Goal: Task Accomplishment & Management: Manage account settings

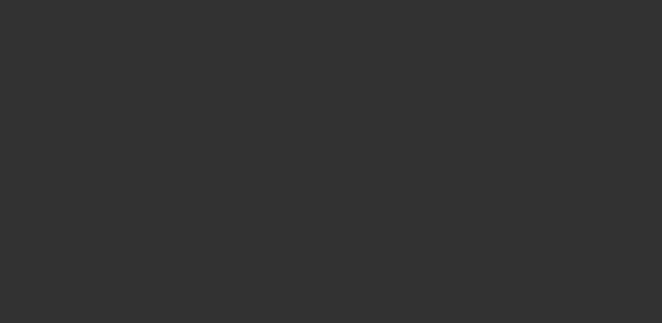
select select "3"
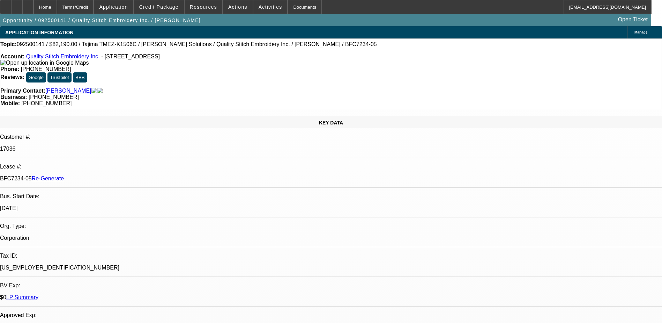
select select "0"
select select "2"
select select "0"
select select "1"
select select "2"
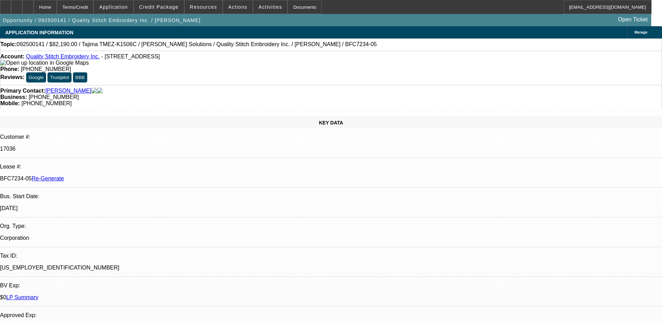
select select "2"
click at [288, 6] on div "Documents" at bounding box center [305, 7] width 34 height 14
drag, startPoint x: 278, startPoint y: 58, endPoint x: 243, endPoint y: 63, distance: 35.2
click at [243, 63] on div "Account: Quality Stitch Embroidery Inc. - 4300 E Main St, Columbus, OH 43213 Ph…" at bounding box center [331, 68] width 662 height 34
copy span "[PHONE_NUMBER]"
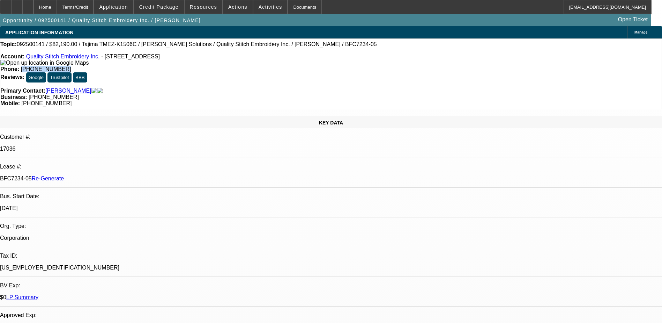
copy span "[PHONE_NUMBER]"
click at [259, 5] on span "Activities" at bounding box center [271, 7] width 24 height 6
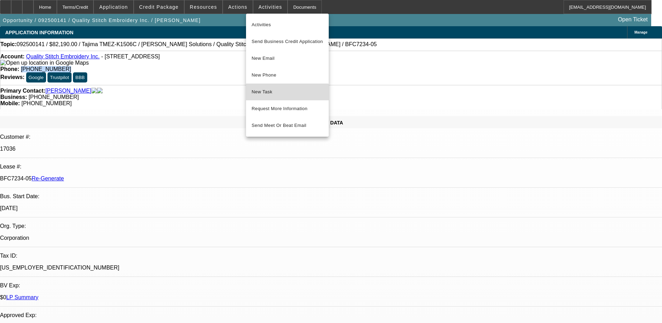
click at [264, 95] on span "New Task" at bounding box center [288, 92] width 72 height 8
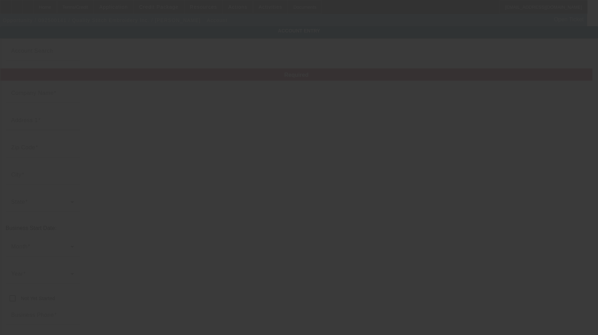
type input "Quality Stitch Embroidery Inc."
type input "[STREET_ADDRESS]"
type input "43213"
type input "Columbus"
type input "[PHONE_NUMBER]"
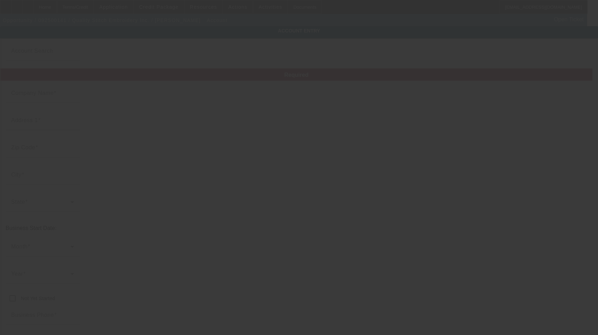
type input "9/8/2025"
type input "quality@qsecolumbus.com"
type input "Franklin"
type input "[US_EMPLOYER_IDENTIFICATION_NUMBER]"
type input "embroidery"
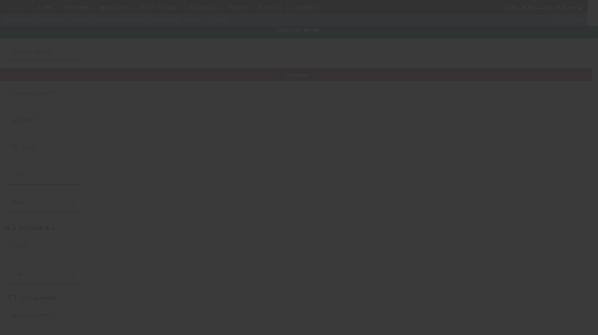
type input "https://Qualitystitchembroidery.Com"
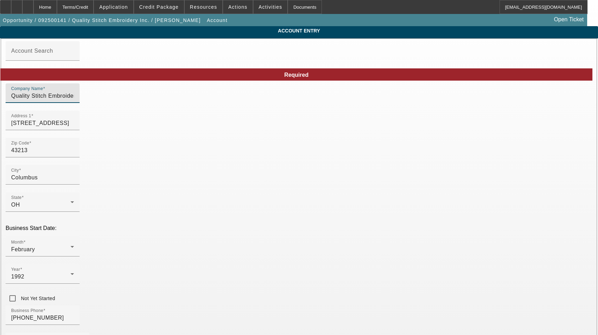
drag, startPoint x: 218, startPoint y: 103, endPoint x: 62, endPoint y: 96, distance: 155.5
paste input "05"
type input "Quality Stitch Embroidery Inc."
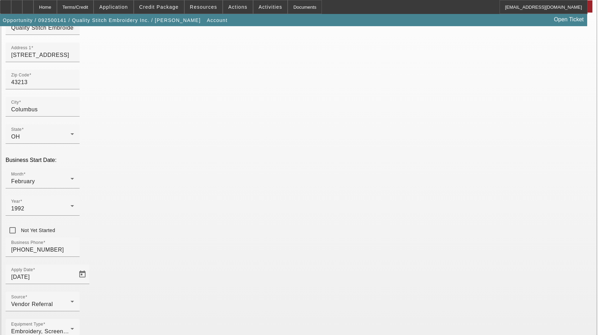
scroll to position [76, 0]
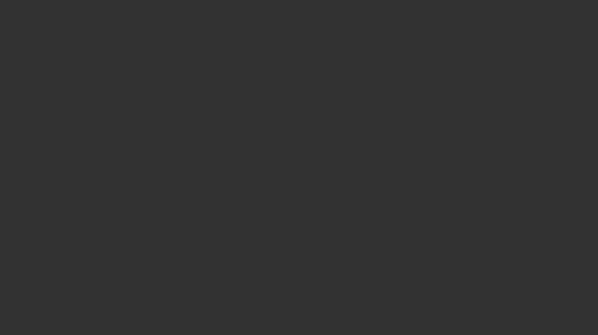
select select "3"
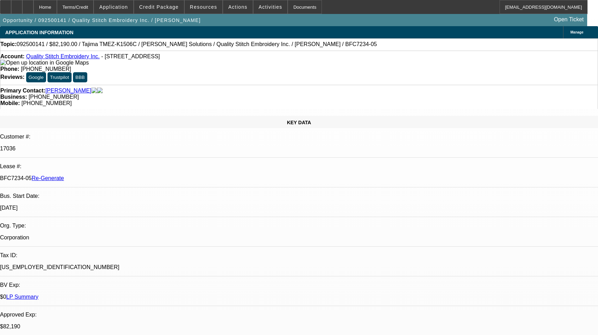
select select "0"
select select "2"
select select "0"
select select "2"
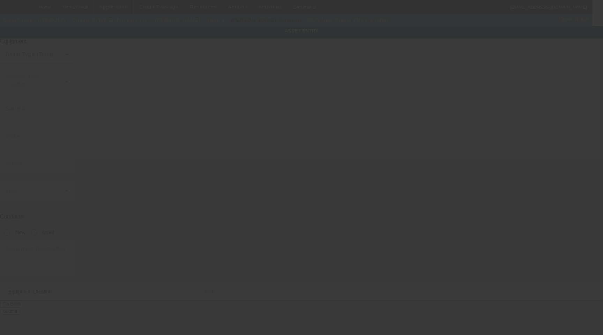
type input "Tajima"
type input "TMEZ-K1506C"
radio input "true"
type textarea "new six head embroidery machine"
type input "[STREET_ADDRESS]"
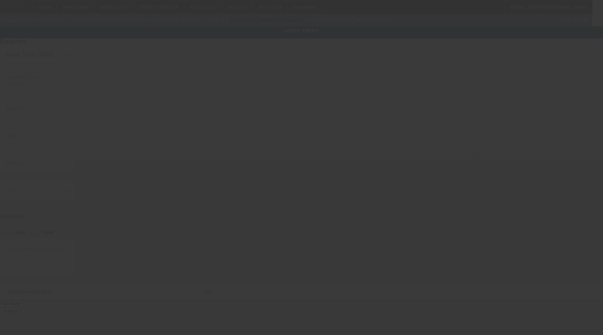
type input "Columbus"
type input "43213"
type input "Franklin"
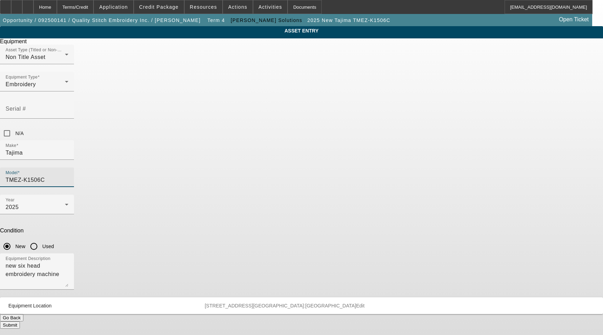
click at [68, 176] on input "TMEZ-K1506C" at bounding box center [37, 180] width 63 height 8
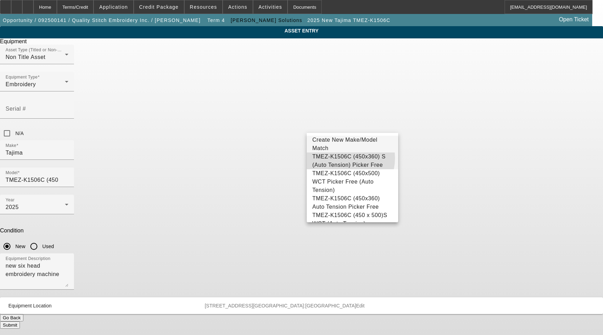
click at [342, 158] on span "TMEZ-K1506C (450x360) S (Auto Tension) Picker Free" at bounding box center [349, 161] width 73 height 14
type input "TMEZ-K1506C (450x360) S (Auto Tension) Picker Free"
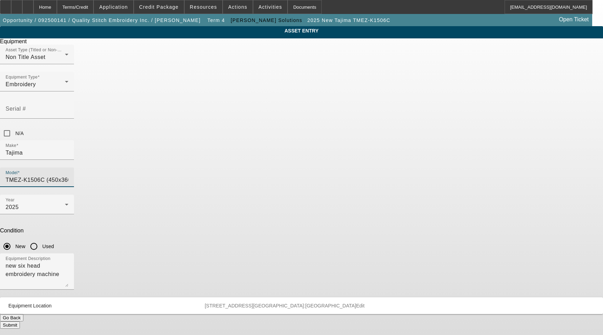
drag, startPoint x: 293, startPoint y: 182, endPoint x: 129, endPoint y: 182, distance: 164.1
click at [151, 181] on div "ASSET ENTRY Delete asset Equipment Asset Type (Titled or Non-Titled) Non Title …" at bounding box center [301, 177] width 603 height 303
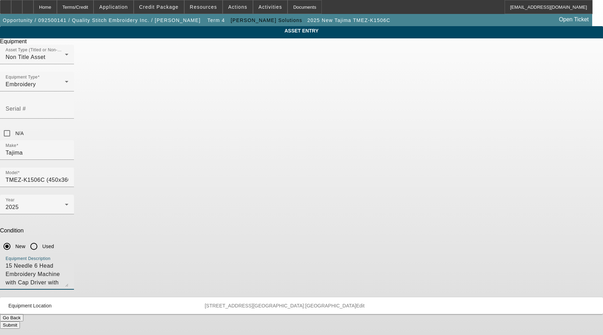
type textarea "15 Needle 6 Head Embroidery Machine with Cap Driver with Support Shaft, (12 eac…"
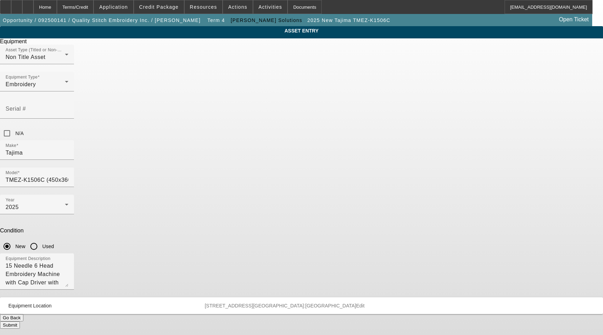
click at [20, 322] on button "Submit" at bounding box center [10, 325] width 20 height 7
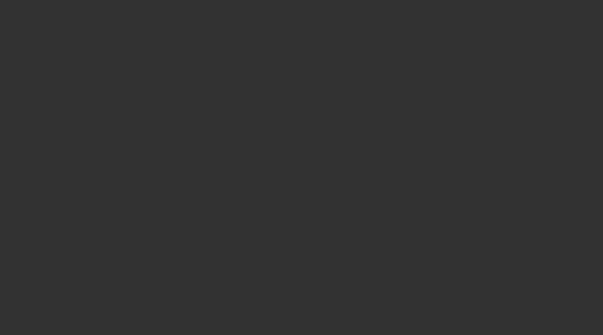
select select "3"
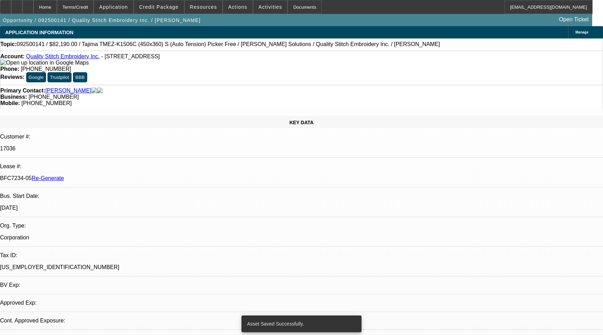
select select "0"
select select "2"
select select "0"
select select "2"
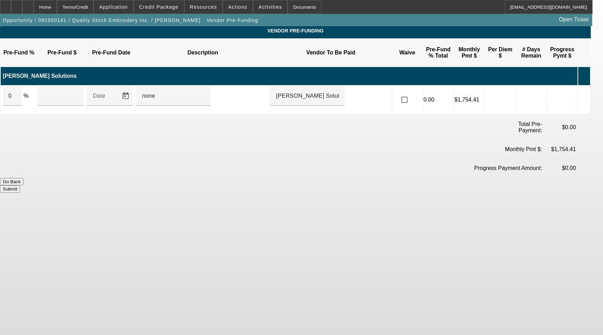
click at [586, 93] on icon at bounding box center [582, 99] width 7 height 13
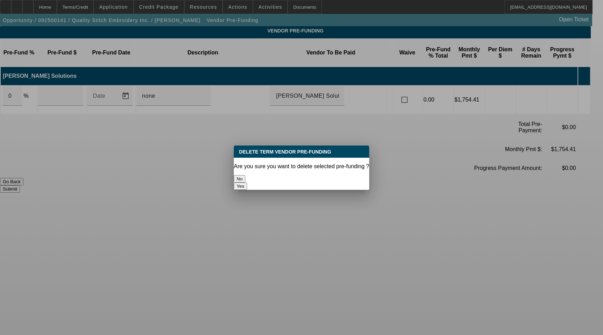
click at [247, 183] on button "Yes" at bounding box center [240, 186] width 13 height 7
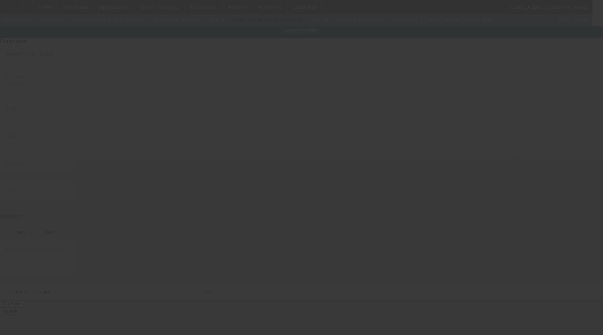
type input "Tajima"
type input "TMEZ-K1506C (450x360) S (Auto Tension) Picker Free"
radio input "true"
type textarea "15 Needle 6 Head Embroidery Machine with Cap Driver with Support Shaft, (12 eac…"
type input "[STREET_ADDRESS]"
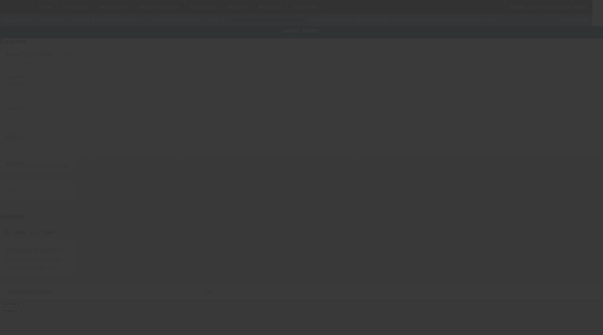
type input "Columbus"
type input "43213"
type input "Franklin"
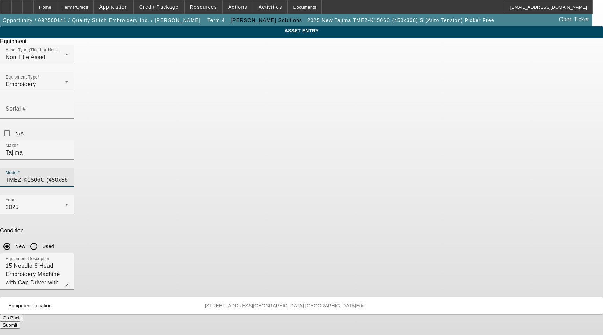
click at [68, 176] on input "TMEZ-K1506C (450x360) S (Auto Tension) Picker Free" at bounding box center [37, 180] width 63 height 8
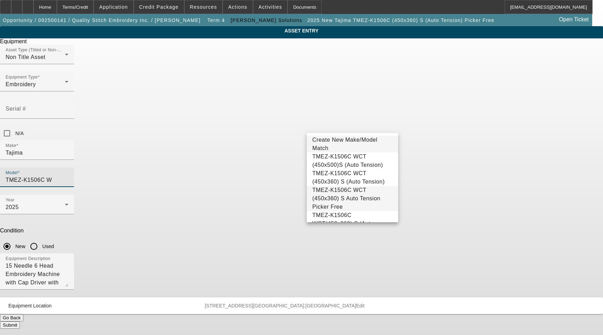
click at [365, 206] on span "TMEZ-K1506C WCT (450x360) S Auto Tension Picker Free" at bounding box center [353, 198] width 80 height 25
type input "TMEZ-K1506C WCT (450x360) S Auto Tension Picker Free"
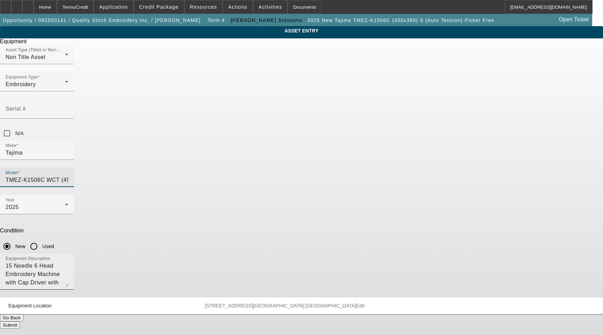
scroll to position [0, 39]
click at [68, 176] on input "TMEZ-K1506C WCT (450x360) S Auto Tension Picker Free" at bounding box center [37, 180] width 63 height 8
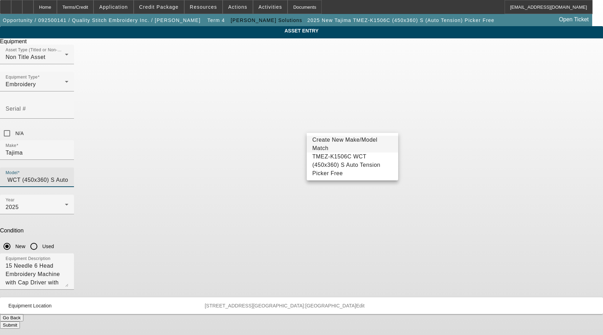
scroll to position [0, 0]
click at [68, 176] on input "TMEZ-K1506C WCT (450x360) S Auto Tension Picker Free" at bounding box center [37, 180] width 63 height 8
click at [352, 162] on span "TMEZ-K1506C WCT (450x360) S Auto Tension Picker Free" at bounding box center [353, 165] width 80 height 25
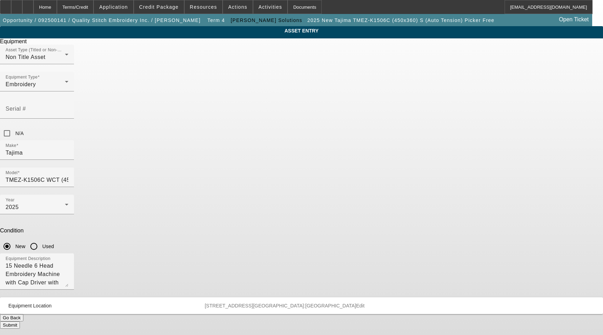
click at [20, 322] on button "Submit" at bounding box center [10, 325] width 20 height 7
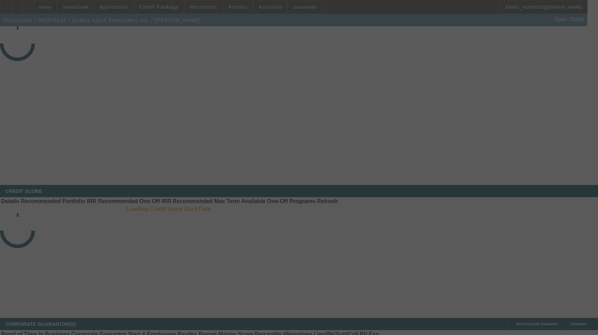
select select "3"
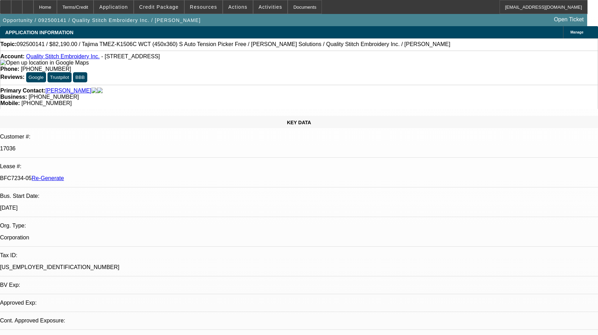
select select "0"
select select "2"
select select "0"
select select "1"
select select "2"
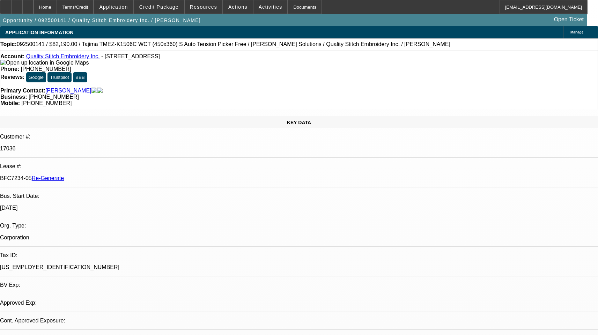
select select "2"
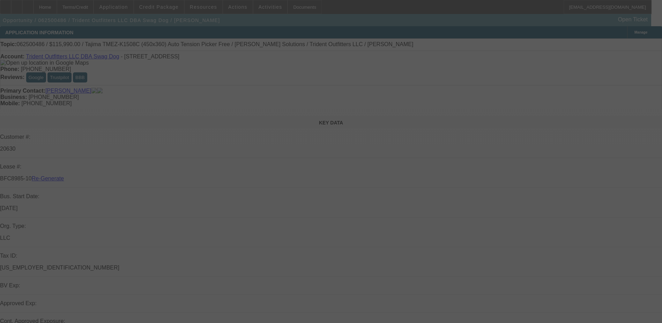
select select "4"
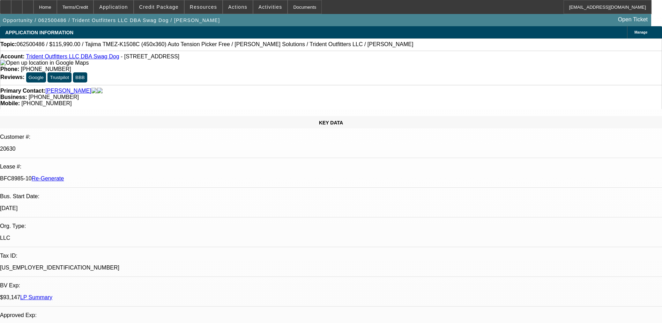
select select "0"
select select "2"
select select "0"
select select "1"
select select "2"
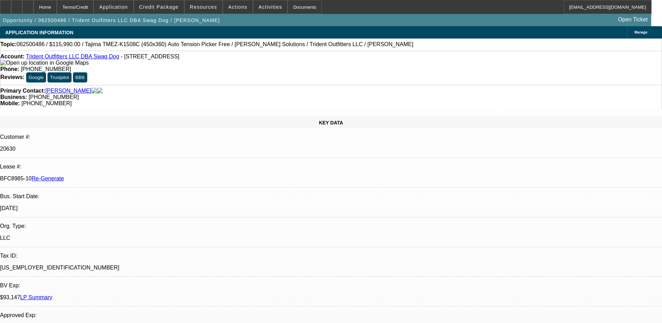
select select "2"
drag, startPoint x: 82, startPoint y: 117, endPoint x: 107, endPoint y: 116, distance: 24.8
click at [107, 175] on p "BFC8985-10 Re-Generate" at bounding box center [331, 178] width 662 height 6
copy p "BFC8985-10"
click at [288, 5] on div "Documents" at bounding box center [305, 7] width 34 height 14
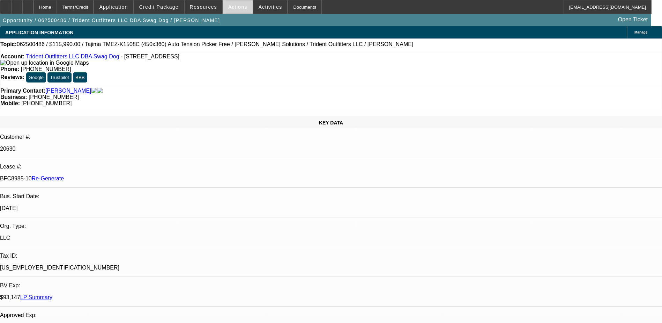
click at [239, 9] on span "Actions" at bounding box center [237, 7] width 19 height 6
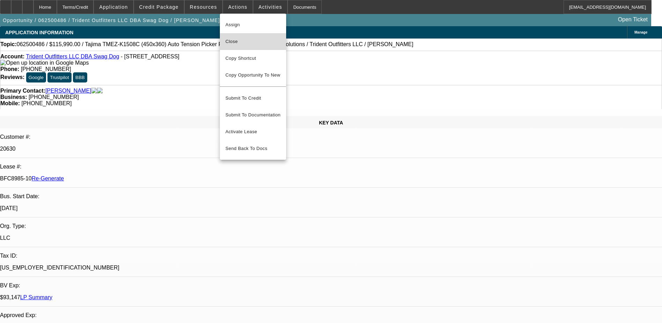
click at [238, 39] on span "Close" at bounding box center [253, 41] width 55 height 8
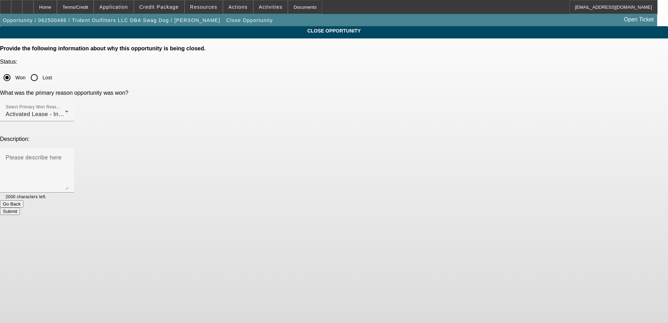
click at [20, 207] on button "Submit" at bounding box center [10, 210] width 20 height 7
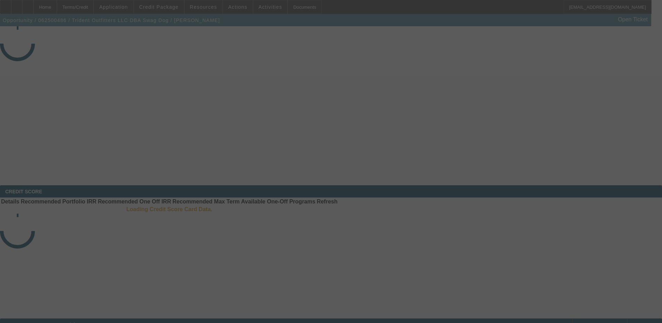
select select "4"
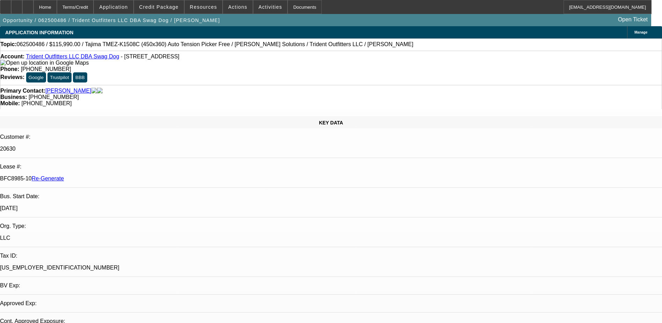
select select "0"
select select "2"
select select "0"
select select "1"
select select "2"
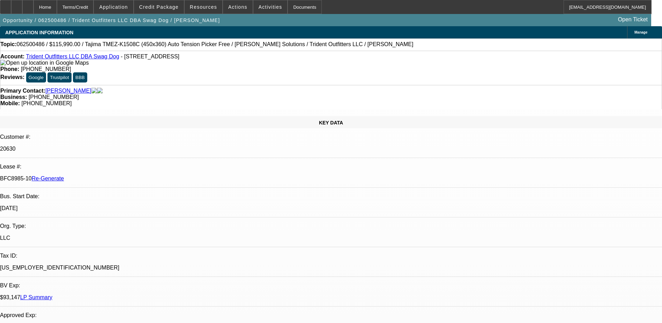
select select "2"
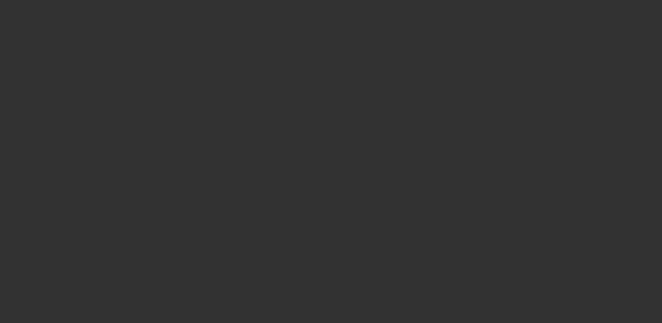
select select "4"
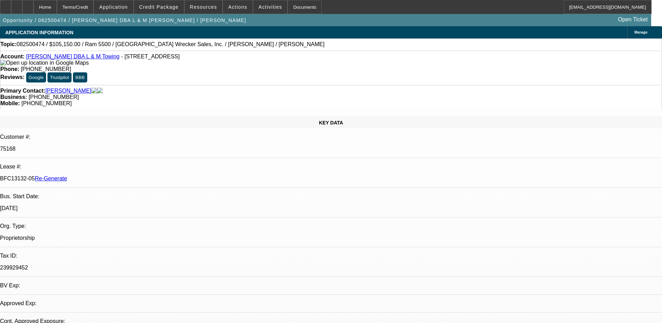
select select "0"
select select "3"
select select "0"
select select "6"
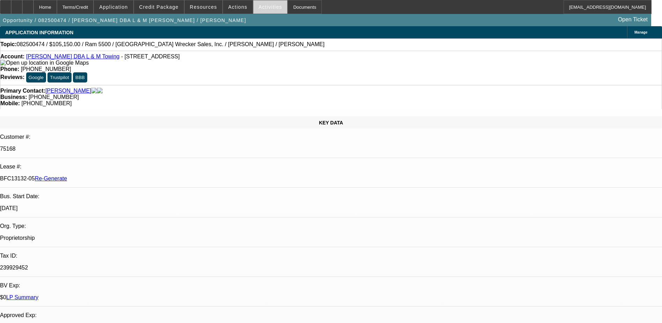
click at [262, 9] on span "Activities" at bounding box center [271, 7] width 24 height 6
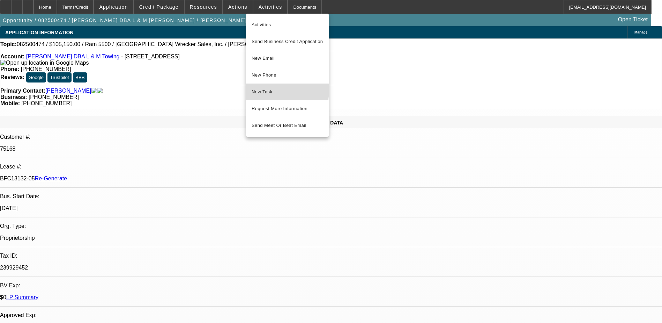
click at [268, 91] on span "New Task" at bounding box center [288, 92] width 72 height 8
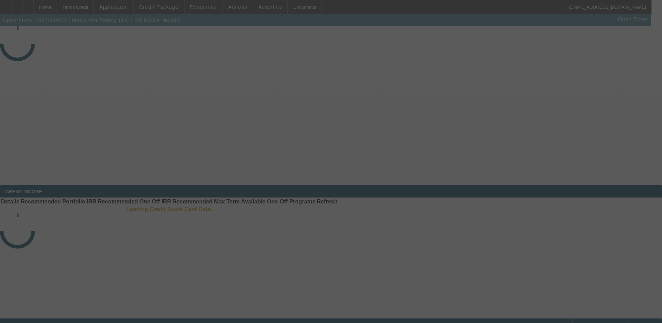
select select "4"
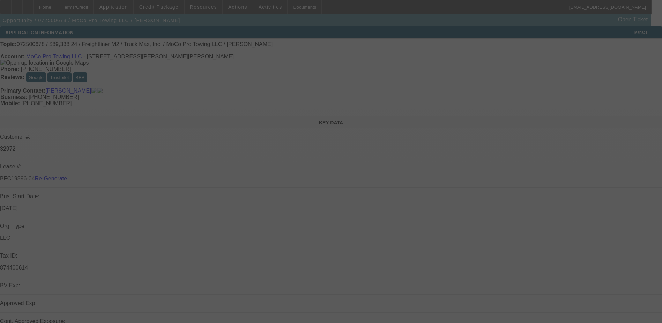
select select "0"
select select "6"
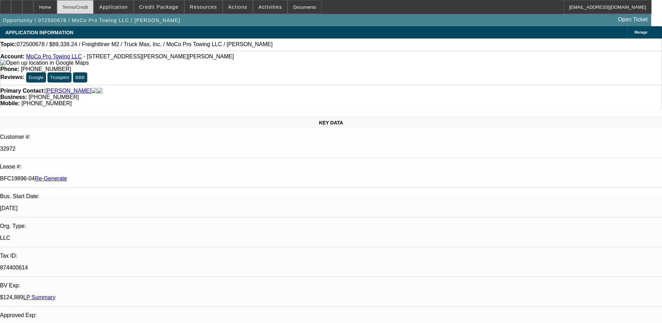
click at [90, 3] on div "Terms/Credit" at bounding box center [75, 7] width 37 height 14
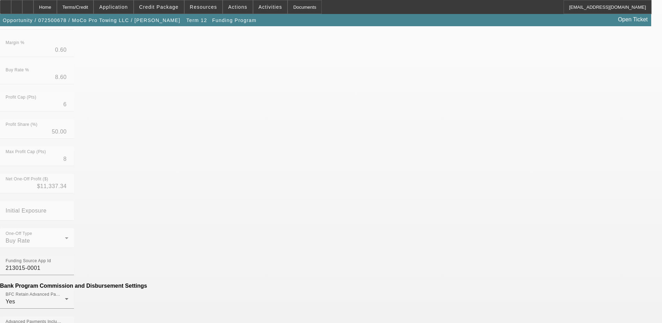
scroll to position [193, 0]
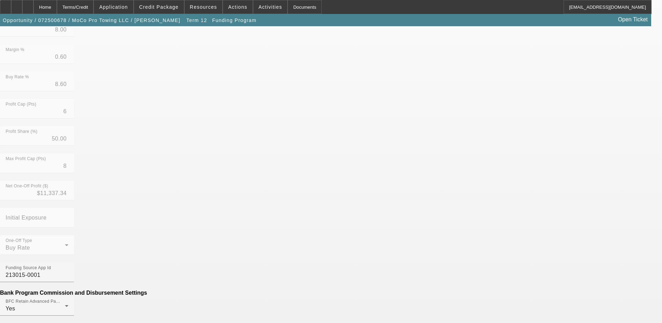
click at [277, 229] on mat-option "No" at bounding box center [280, 233] width 91 height 17
click at [294, 6] on div "Documents" at bounding box center [305, 7] width 34 height 14
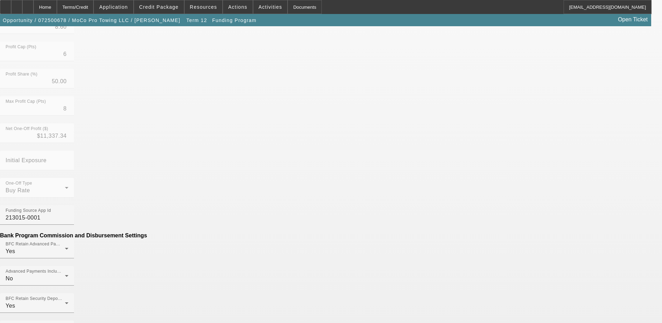
scroll to position [263, 0]
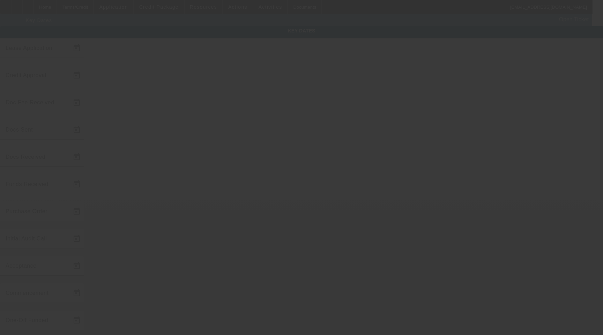
type input "[DATE]"
type input "9/9/2025"
type input "9/8/2025"
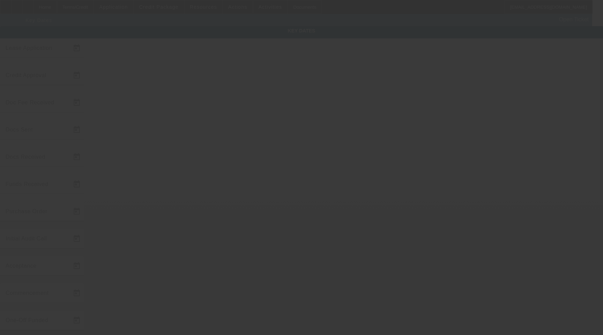
type input "9/9/2025"
type input "10/1/2025"
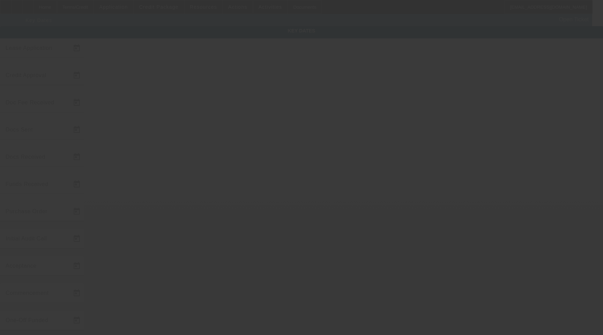
type input "11/1/2025"
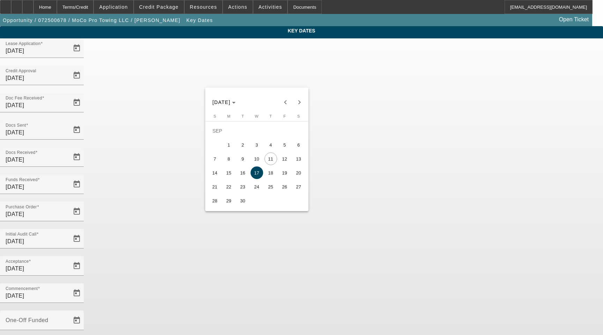
click at [233, 175] on span "15" at bounding box center [229, 173] width 13 height 13
type input "9/15/2025"
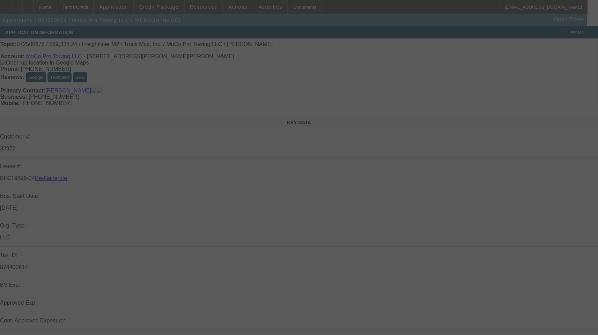
select select "4"
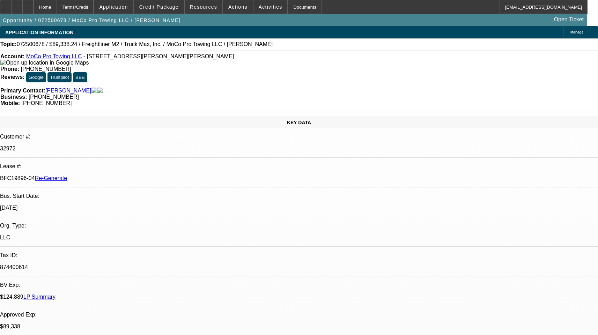
select select "0"
select select "1"
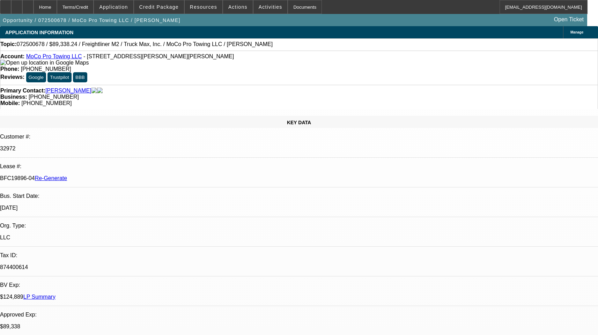
select select "6"
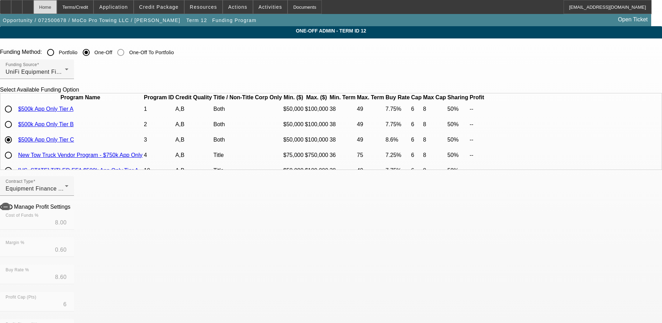
click at [57, 2] on div "Home" at bounding box center [45, 7] width 23 height 14
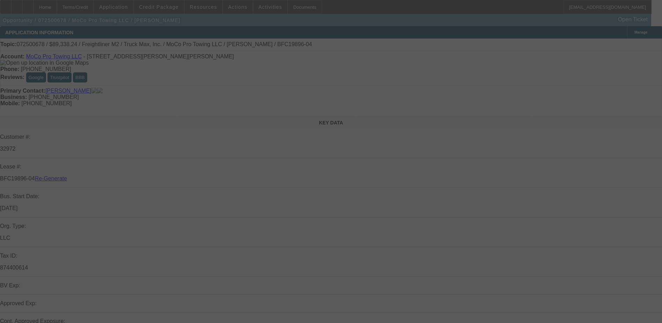
select select "4"
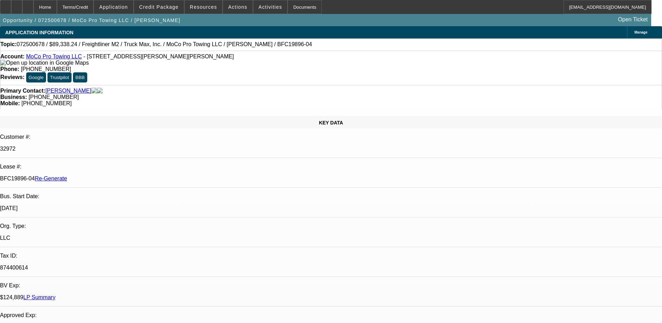
select select "0"
select select "1"
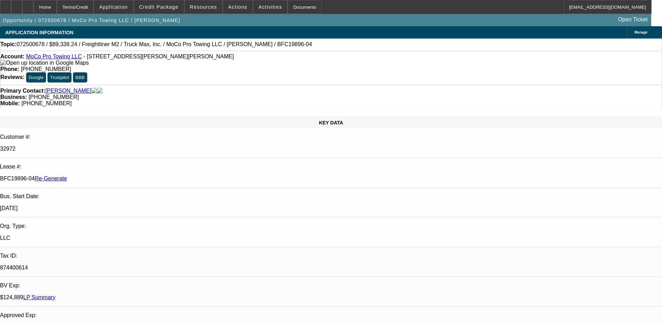
select select "6"
click at [161, 2] on span at bounding box center [159, 7] width 50 height 17
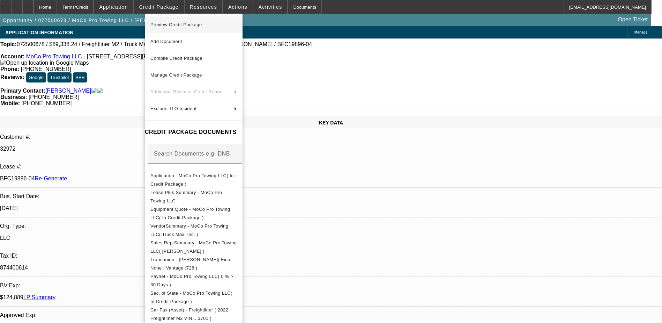
click at [177, 22] on span "Preview Credit Package" at bounding box center [194, 25] width 87 height 8
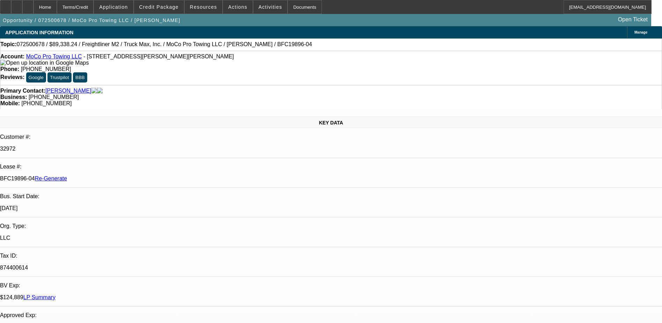
click at [528, 131] on button "reply_all Reply All" at bounding box center [533, 133] width 44 height 17
click at [88, 6] on div "Terms/Credit" at bounding box center [75, 7] width 37 height 14
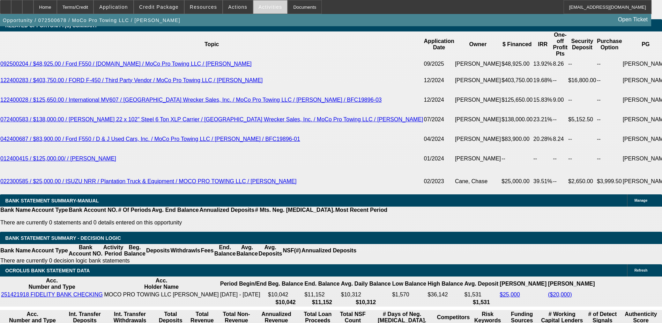
scroll to position [1135, 0]
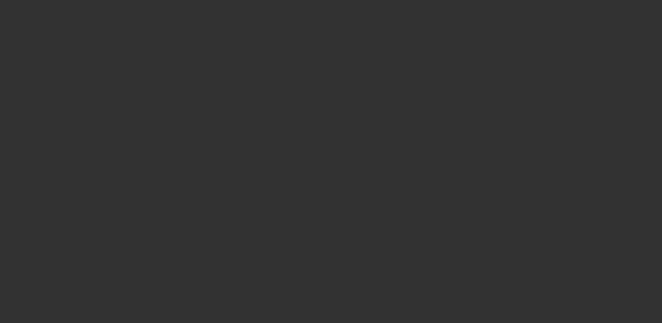
select select "4"
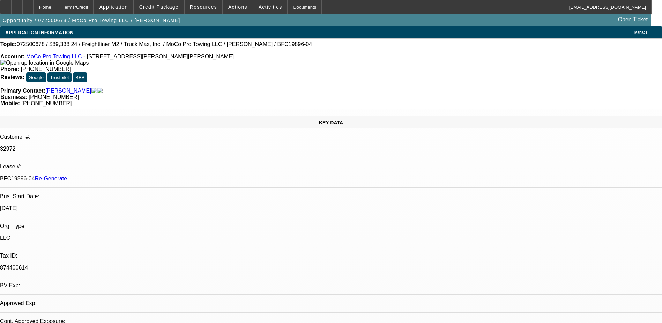
select select "0"
select select "1"
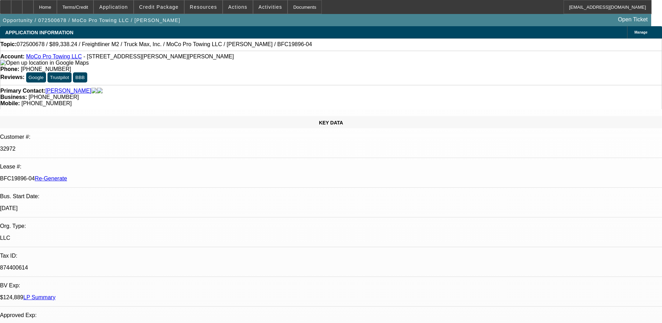
select select "6"
click at [289, 3] on div "Documents" at bounding box center [305, 7] width 34 height 14
click at [360, 27] on div "APPLICATION INFORMATION [GEOGRAPHIC_DATA]" at bounding box center [331, 32] width 662 height 12
drag, startPoint x: 83, startPoint y: 119, endPoint x: 110, endPoint y: 122, distance: 27.3
click at [110, 175] on div "BFC19896-04 Re-Generate" at bounding box center [331, 178] width 662 height 6
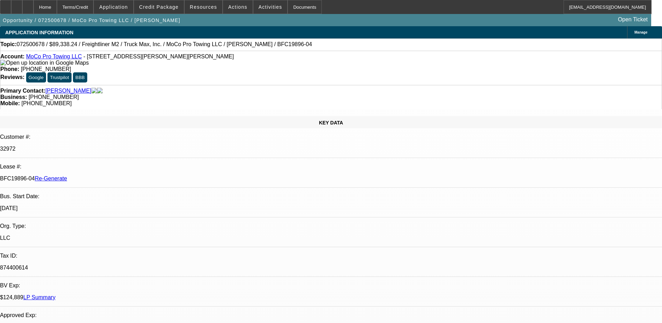
copy p "BFC19896-04"
